Goal: Transaction & Acquisition: Purchase product/service

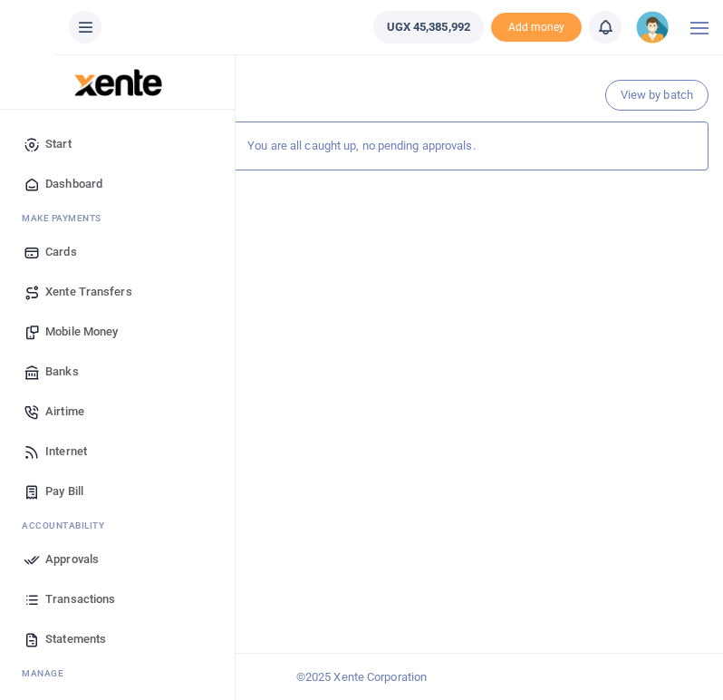
click at [66, 331] on span "Mobile Money" at bounding box center [81, 332] width 73 height 18
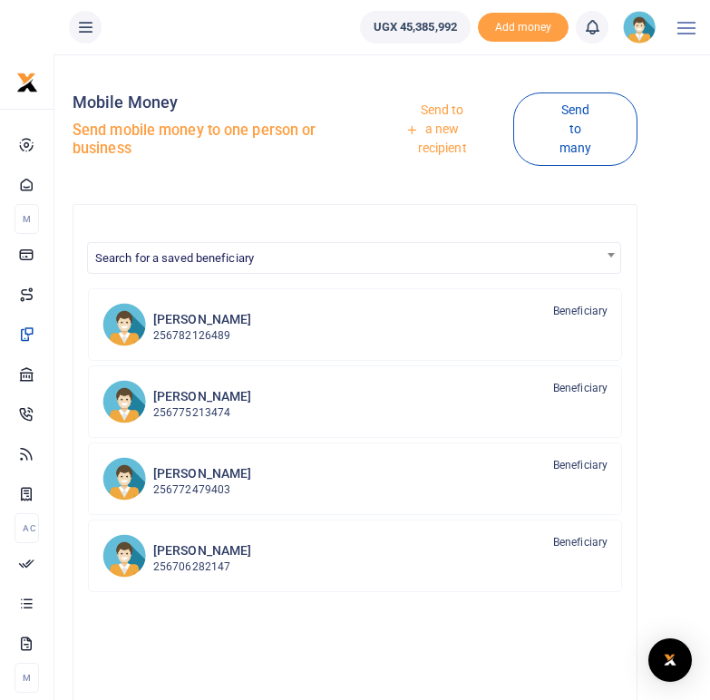
click at [454, 148] on link "Send to a new recipient" at bounding box center [436, 129] width 154 height 71
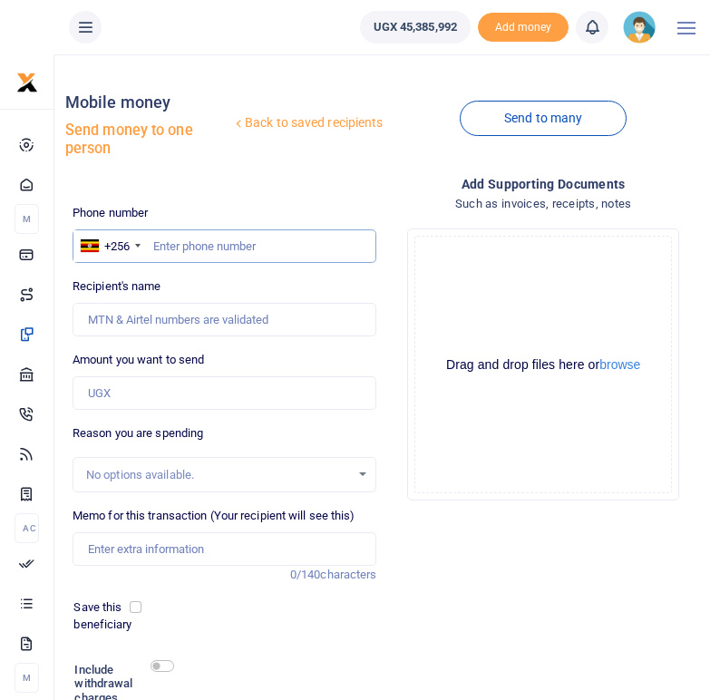
click at [228, 240] on input "text" at bounding box center [225, 246] width 305 height 34
type input "0777112974"
type input "[PERSON_NAME]"
type input "0777112974"
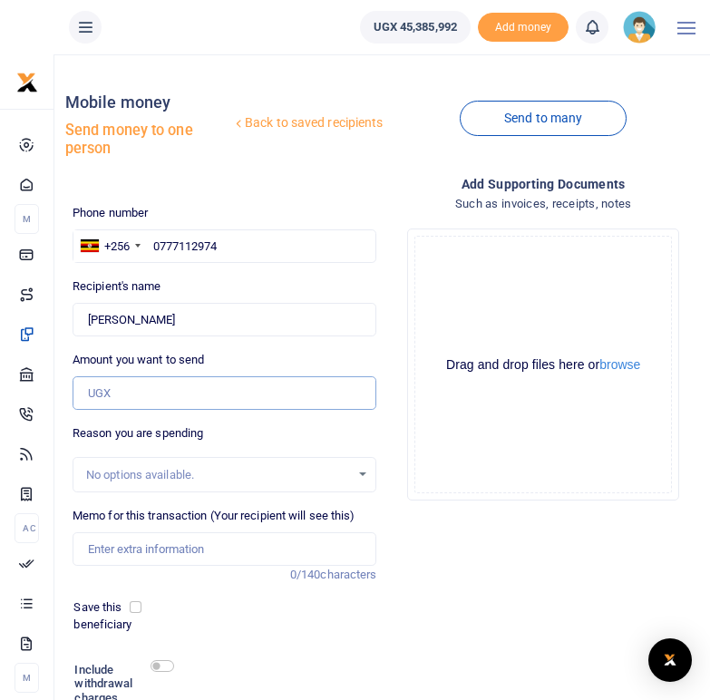
click at [102, 393] on input "Amount you want to send" at bounding box center [225, 393] width 305 height 34
type input "100,000"
click at [134, 548] on input "Memo for this transaction (Your recipient will see this)" at bounding box center [225, 549] width 305 height 34
click at [201, 539] on input "Transport refund" at bounding box center [225, 549] width 305 height 34
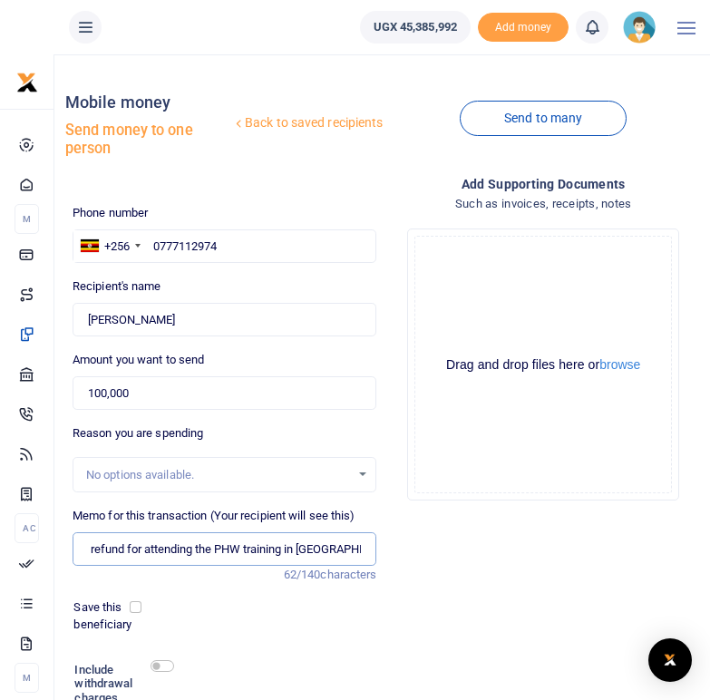
scroll to position [0, 55]
type input "Transport refund for attending the PHW training in Mbarara city"
click at [259, 618] on div "Save this beneficiary" at bounding box center [213, 615] width 294 height 35
click at [165, 667] on input "checkbox" at bounding box center [162, 666] width 24 height 12
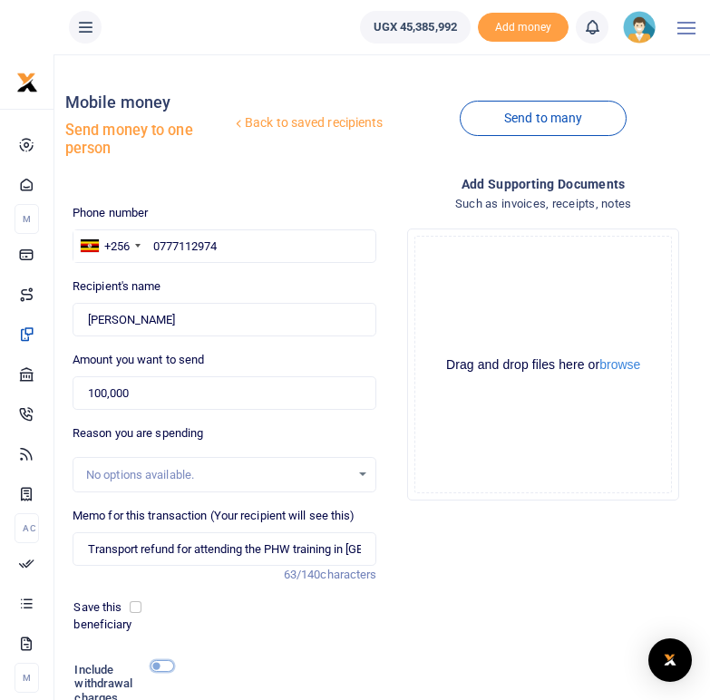
checkbox input "true"
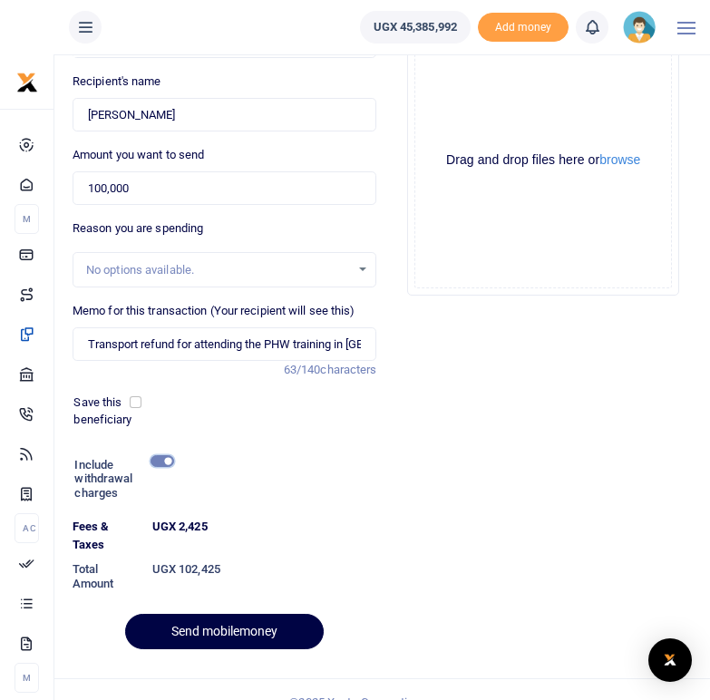
scroll to position [206, 0]
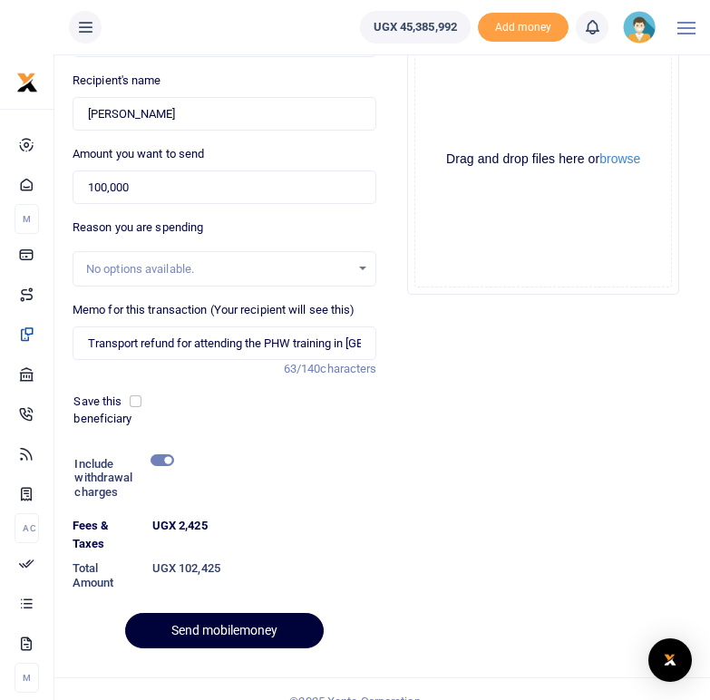
click at [253, 628] on button "Send mobilemoney" at bounding box center [224, 630] width 199 height 35
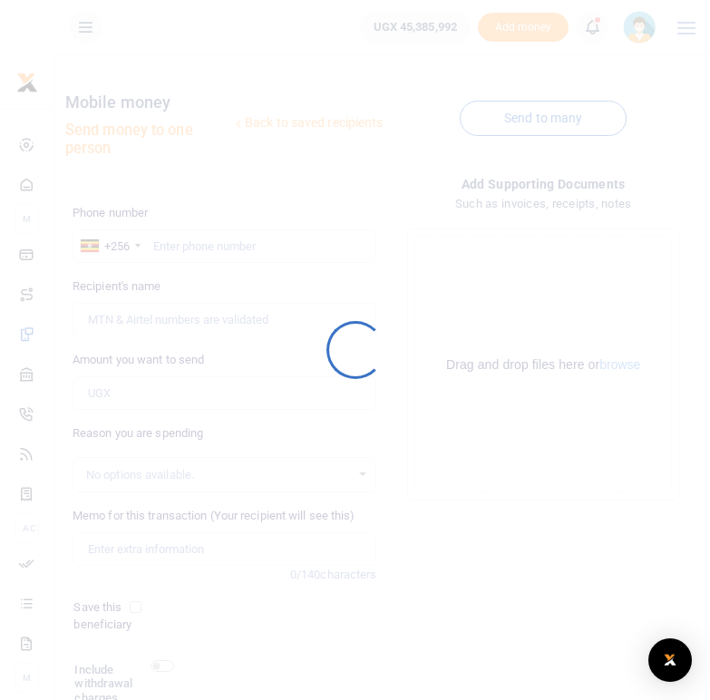
scroll to position [149, 0]
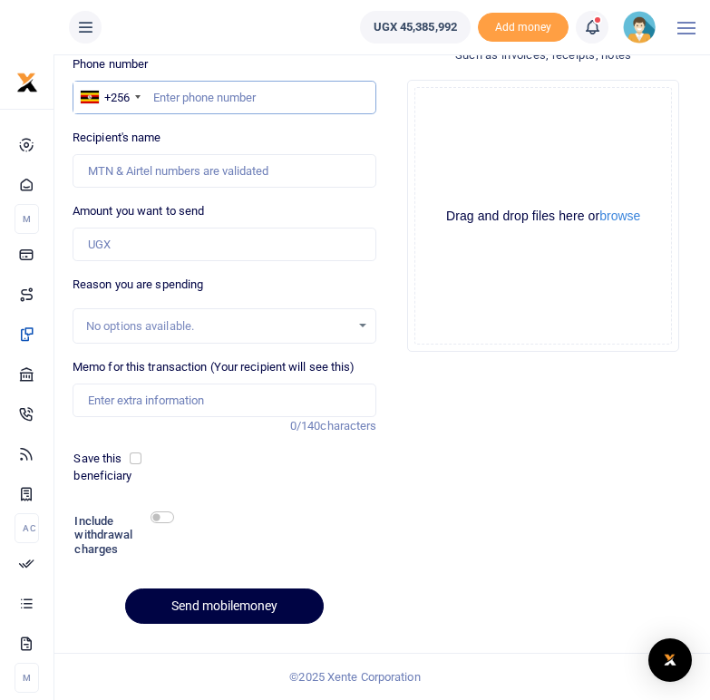
click at [155, 99] on input "text" at bounding box center [225, 98] width 305 height 34
type input "0772871040"
type input "John Michael Sinya"
type input "0772871040"
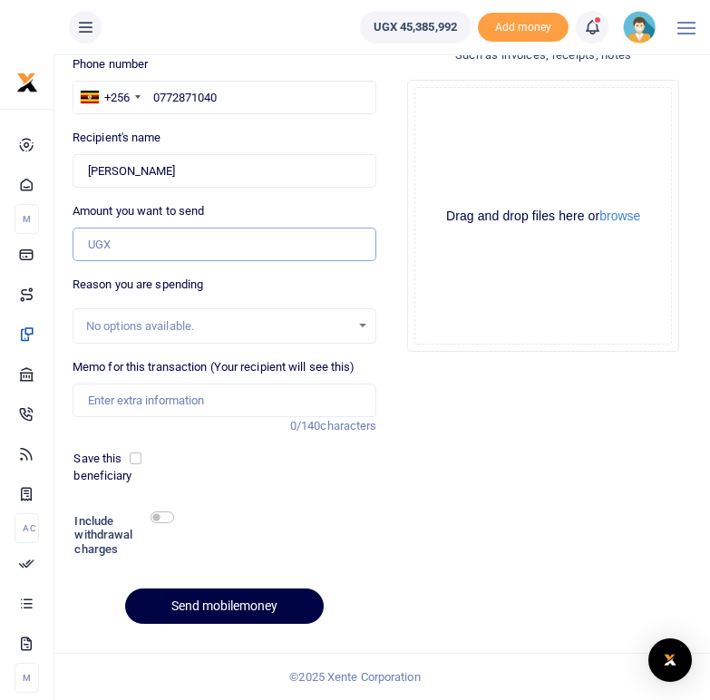
click at [141, 246] on input "Amount you want to send" at bounding box center [225, 245] width 305 height 34
click at [93, 244] on input "10,000" at bounding box center [225, 245] width 305 height 34
type input "200,000"
click at [145, 402] on input "Memo for this transaction (Your recipient will see this)" at bounding box center [225, 400] width 305 height 34
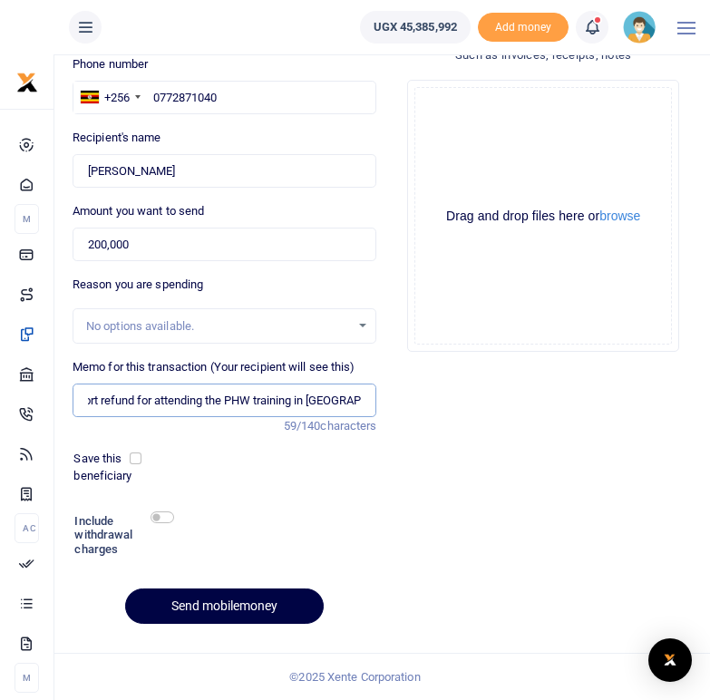
scroll to position [0, 46]
type input "Transport refund for attending the PHW training in Rwampara"
click at [432, 465] on div "Add supporting Documents Such as invoices, receipts, notes Drop your files here…" at bounding box center [542, 331] width 319 height 613
click at [166, 519] on input "checkbox" at bounding box center [162, 517] width 24 height 12
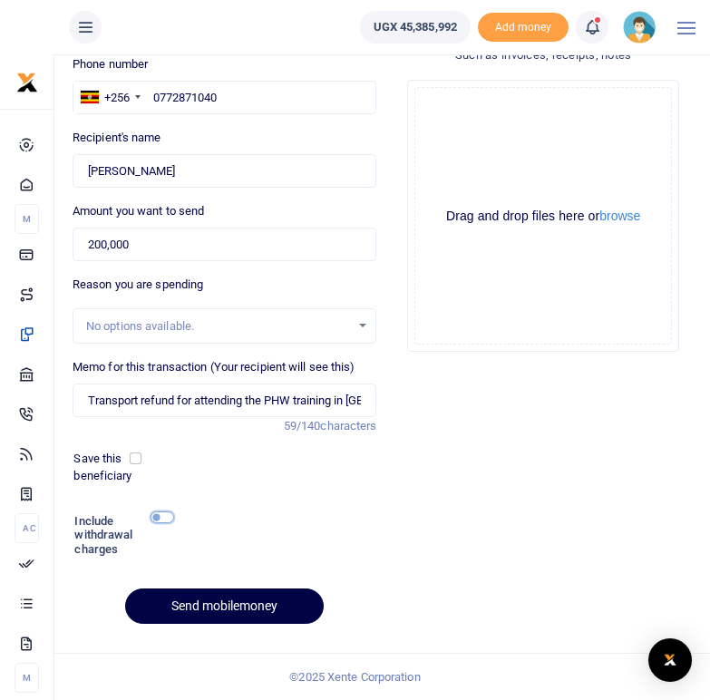
checkbox input "true"
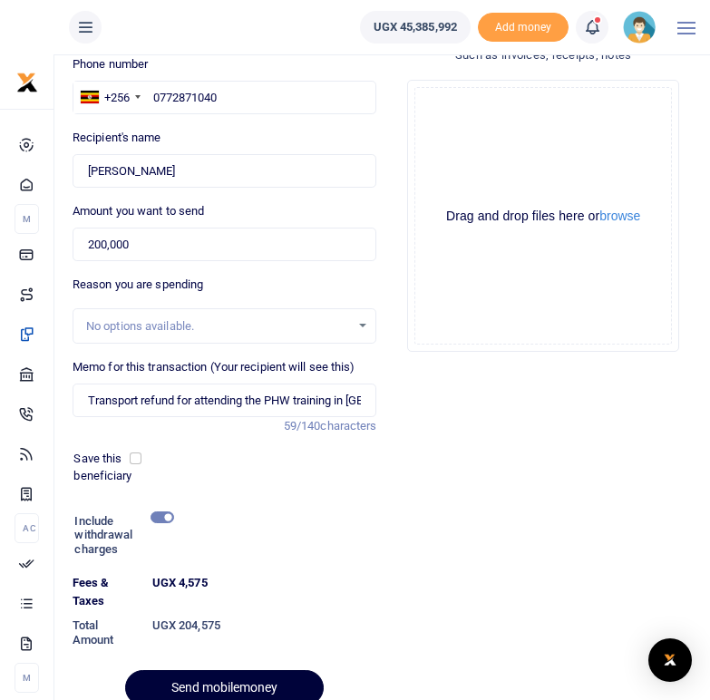
click at [224, 677] on button "Send mobilemoney" at bounding box center [224, 687] width 199 height 35
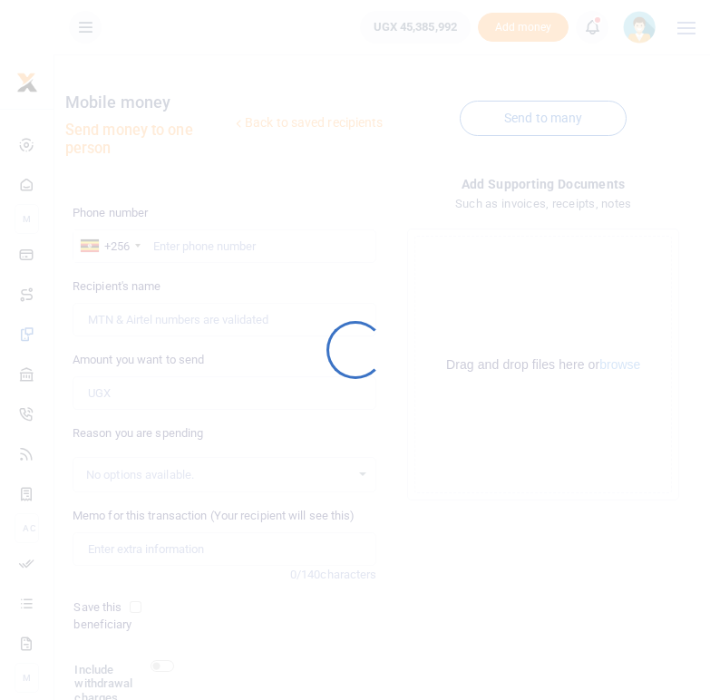
scroll to position [149, 0]
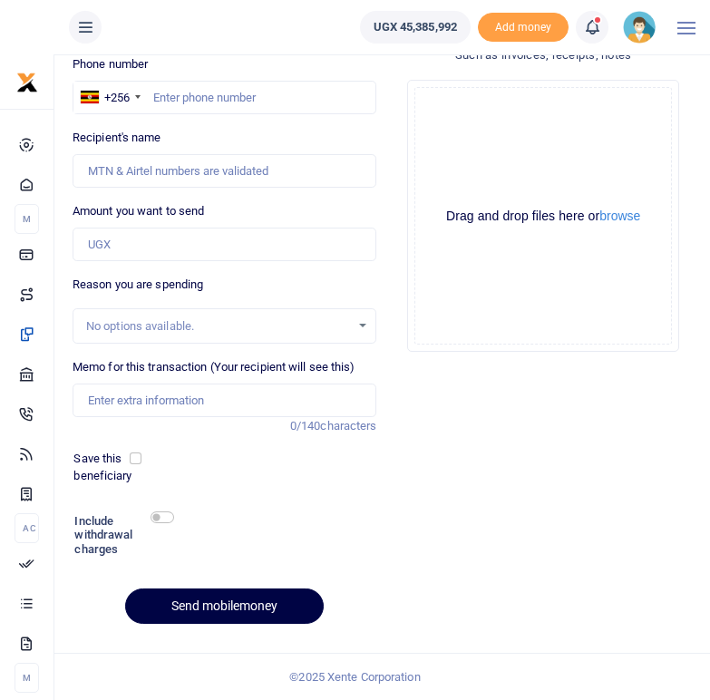
click at [593, 24] on icon at bounding box center [592, 27] width 18 height 20
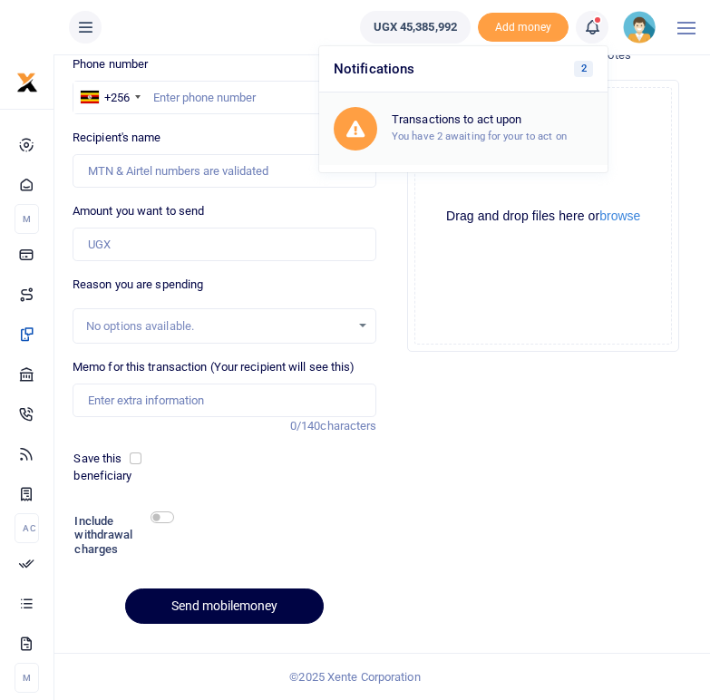
click at [492, 141] on small "You have 2 awaiting for your to act on" at bounding box center [479, 136] width 175 height 13
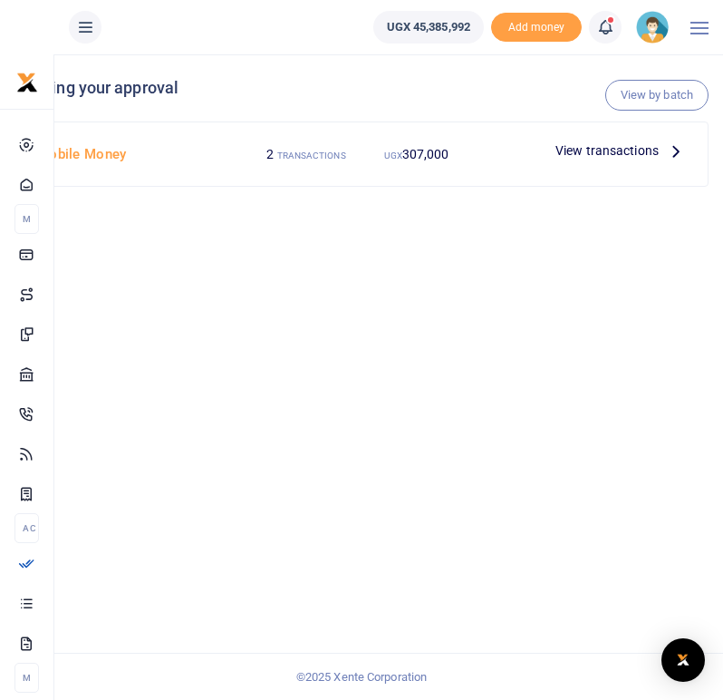
click at [679, 151] on icon at bounding box center [676, 151] width 20 height 20
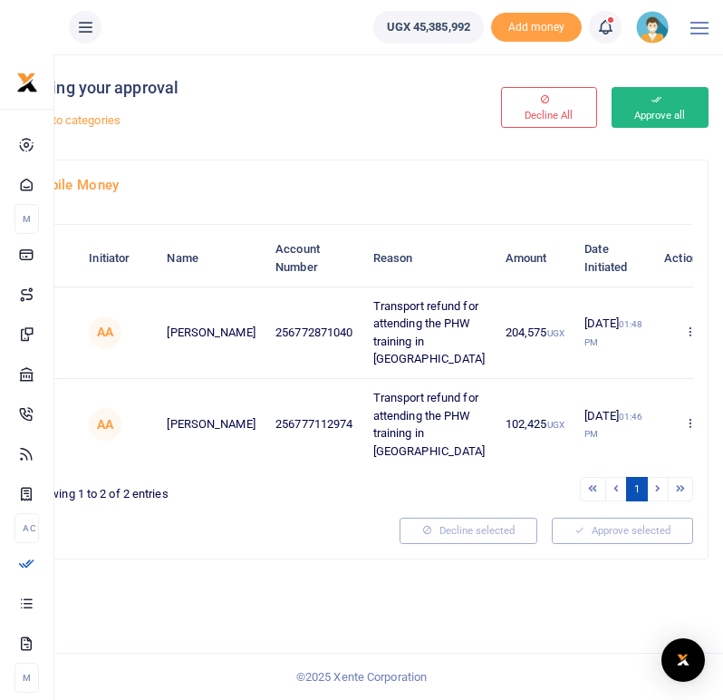
click at [652, 111] on button "Approve all" at bounding box center [660, 107] width 97 height 41
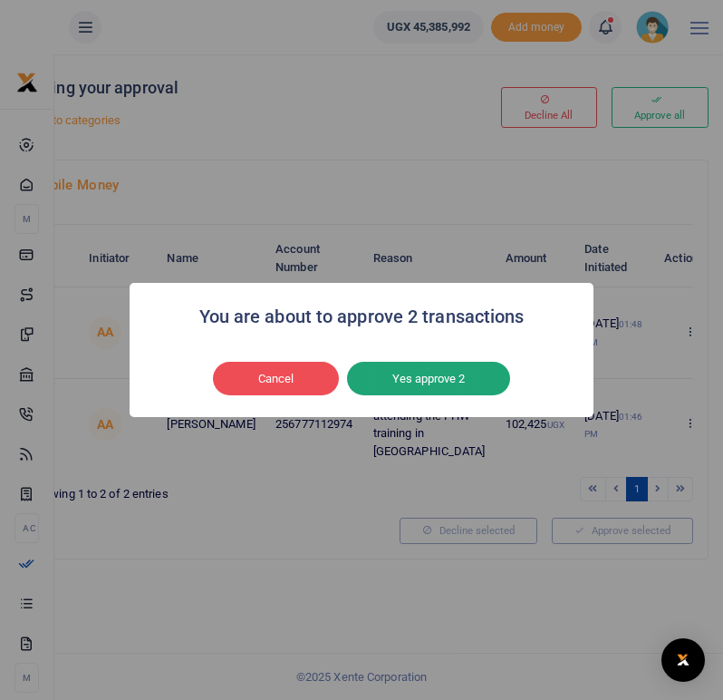
click at [447, 373] on button "Yes approve 2" at bounding box center [428, 379] width 163 height 34
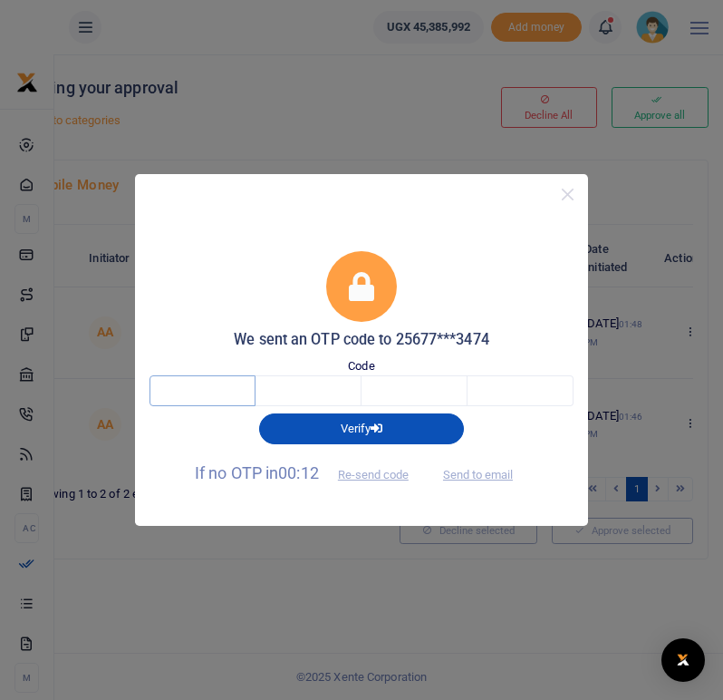
click at [221, 383] on input "text" at bounding box center [203, 390] width 106 height 31
type input "2"
type input "4"
type input "1"
type input "0"
